Goal: Information Seeking & Learning: Learn about a topic

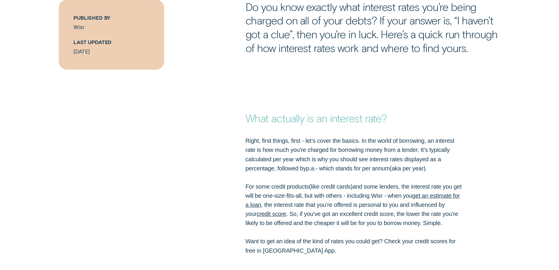
scroll to position [451, 0]
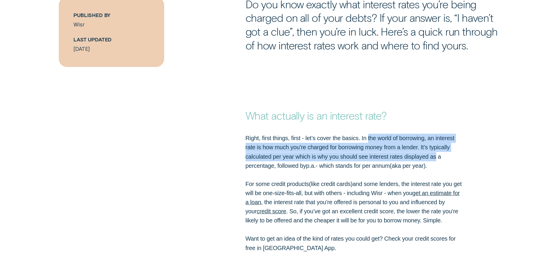
drag, startPoint x: 383, startPoint y: 138, endPoint x: 435, endPoint y: 154, distance: 54.9
click at [435, 154] on p "Right, first things, first - let’s cover the basics. In the world of borrowing,…" at bounding box center [354, 193] width 217 height 119
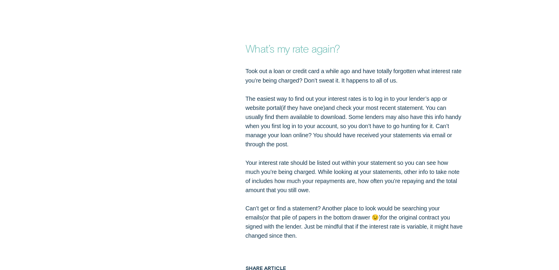
scroll to position [940, 0]
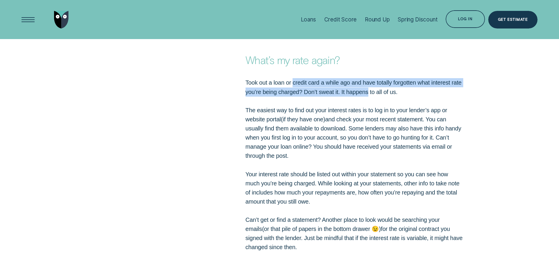
drag, startPoint x: 294, startPoint y: 91, endPoint x: 365, endPoint y: 99, distance: 72.2
click at [368, 98] on p "Took out a loan or credit card a while ago and have totally forgotten what inte…" at bounding box center [354, 165] width 217 height 174
click at [356, 101] on p "Took out a loan or credit card a while ago and have totally forgotten what inte…" at bounding box center [354, 165] width 217 height 174
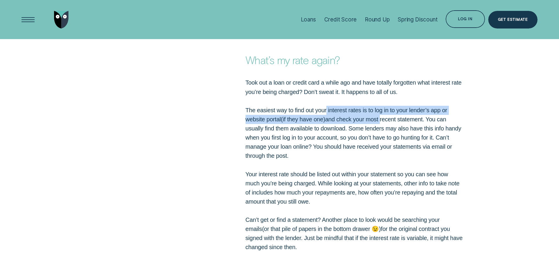
drag, startPoint x: 327, startPoint y: 116, endPoint x: 382, endPoint y: 129, distance: 56.2
click at [382, 129] on p "Took out a loan or credit card a while ago and have totally forgotten what inte…" at bounding box center [354, 165] width 217 height 174
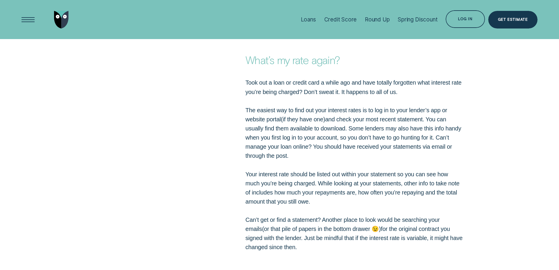
click at [358, 160] on p "Took out a loan or credit card a while ago and have totally forgotten what inte…" at bounding box center [354, 165] width 217 height 174
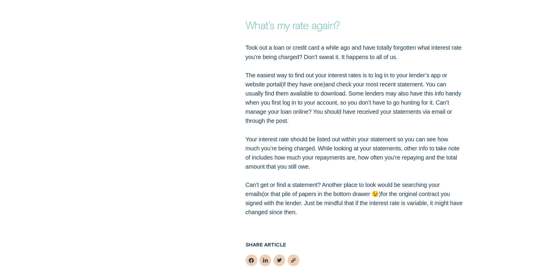
scroll to position [980, 0]
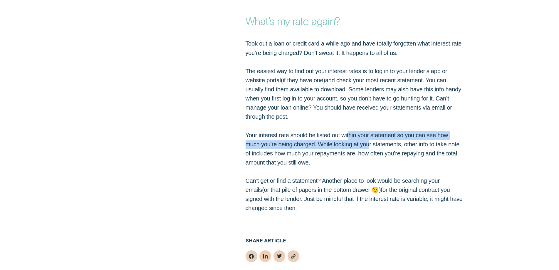
drag, startPoint x: 348, startPoint y: 148, endPoint x: 369, endPoint y: 156, distance: 21.9
click at [369, 156] on p "Took out a loan or credit card a while ago and have totally forgotten what inte…" at bounding box center [354, 126] width 217 height 174
drag, startPoint x: 334, startPoint y: 165, endPoint x: 378, endPoint y: 169, distance: 44.6
click at [378, 169] on p "Took out a loan or credit card a while ago and have totally forgotten what inte…" at bounding box center [354, 126] width 217 height 174
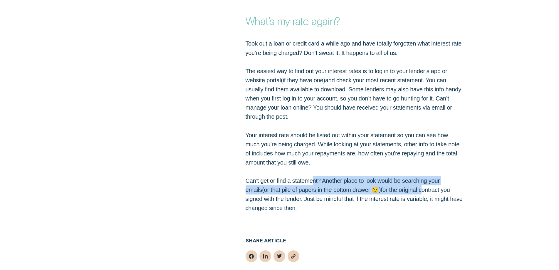
drag, startPoint x: 314, startPoint y: 190, endPoint x: 405, endPoint y: 198, distance: 91.2
click at [405, 198] on p "Took out a loan or credit card a while ago and have totally forgotten what inte…" at bounding box center [354, 126] width 217 height 174
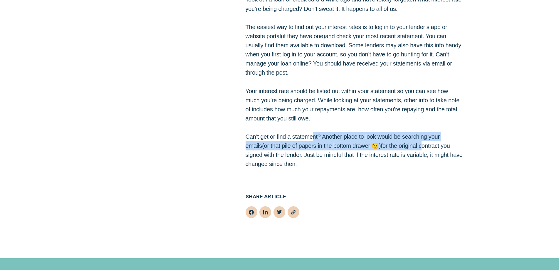
scroll to position [1038, 0]
